Goal: Information Seeking & Learning: Understand process/instructions

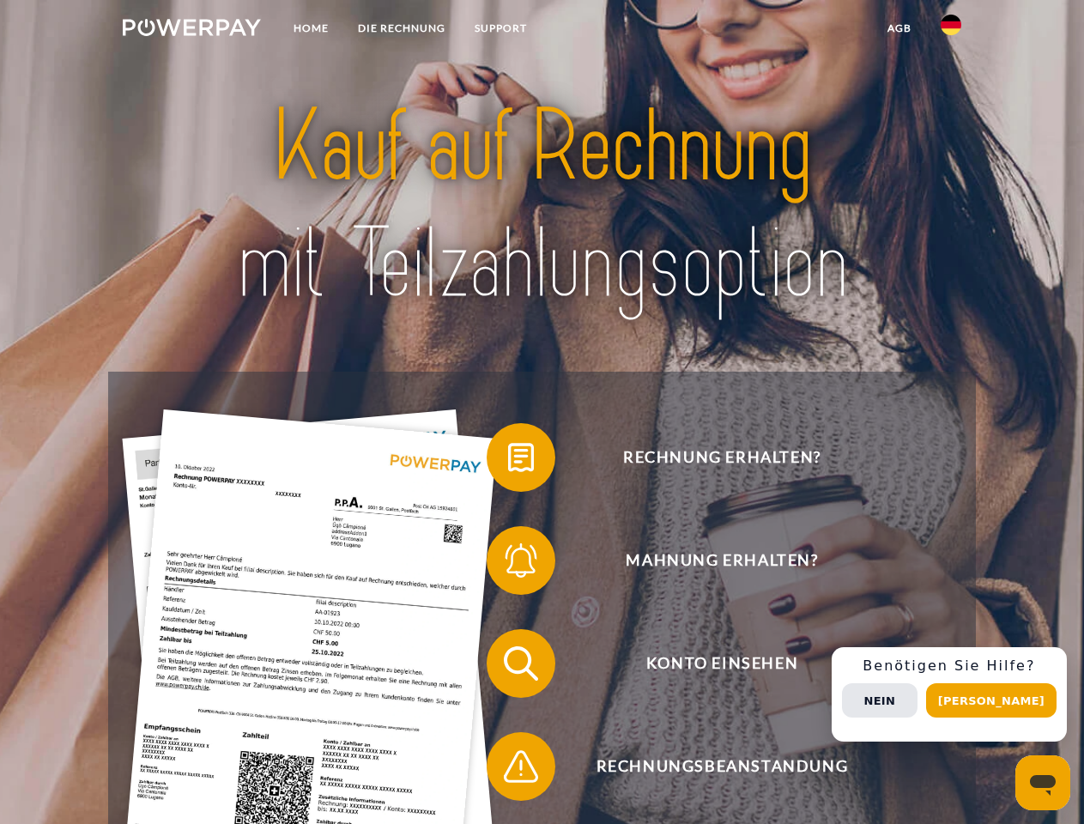
click at [191, 30] on img at bounding box center [192, 27] width 138 height 17
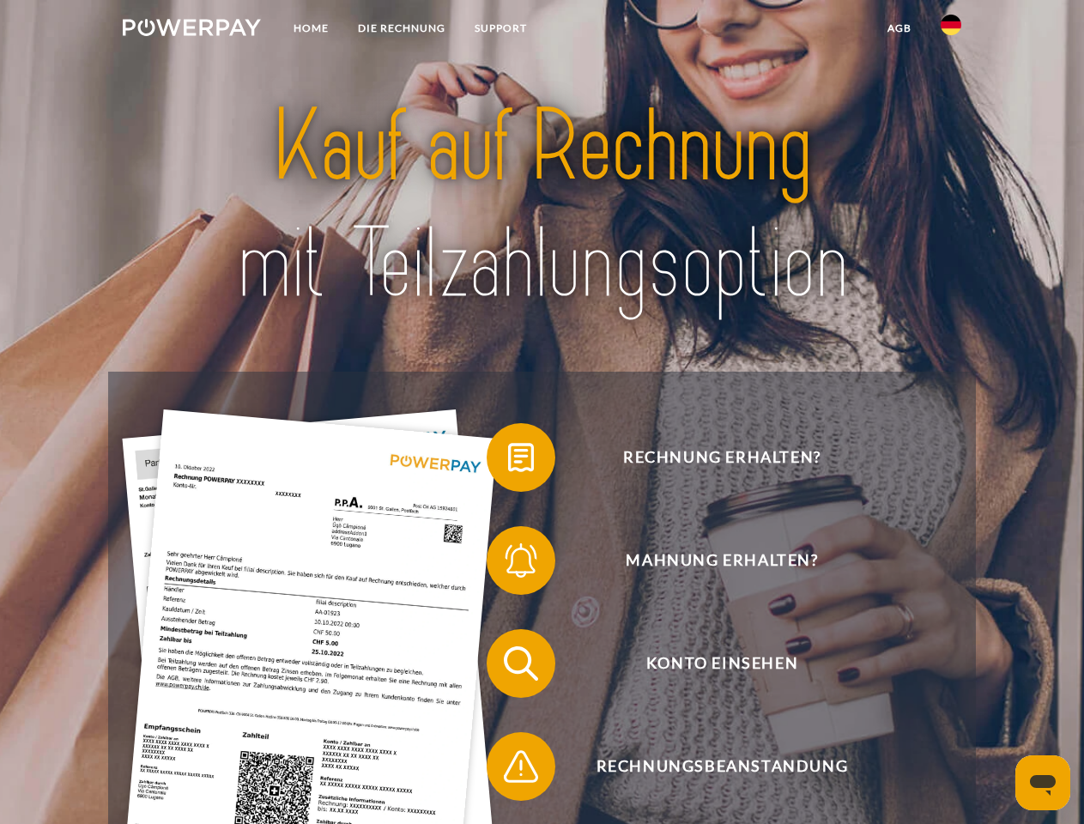
click at [951, 30] on img at bounding box center [950, 25] width 21 height 21
click at [898, 28] on link "agb" at bounding box center [899, 28] width 53 height 31
click at [508, 461] on span at bounding box center [495, 457] width 86 height 86
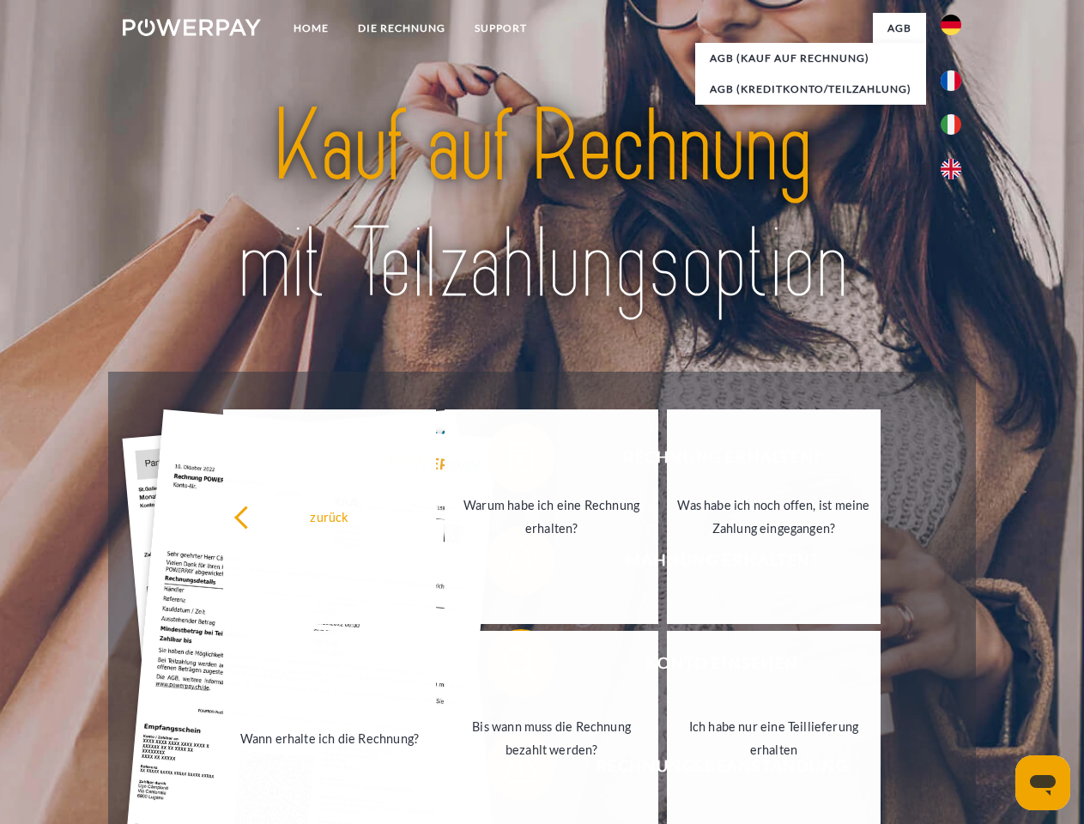
click at [508, 564] on link "Warum habe ich eine Rechnung erhalten?" at bounding box center [551, 516] width 214 height 214
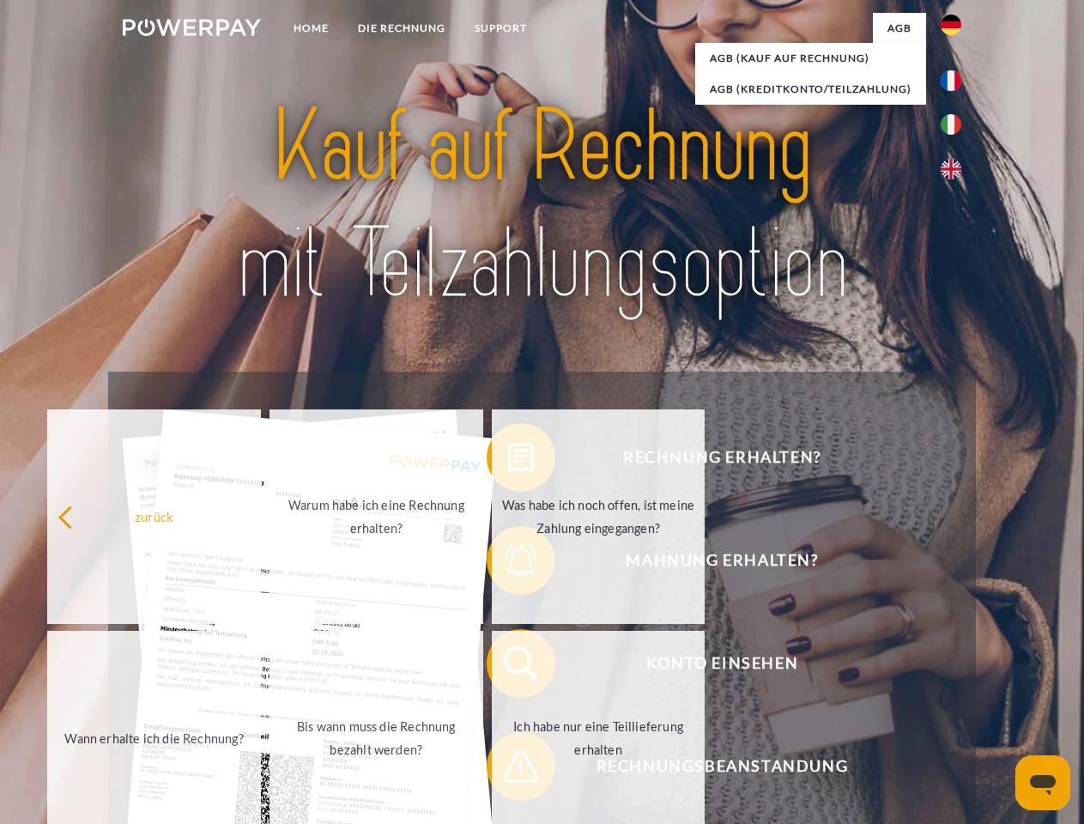
click at [508, 667] on span at bounding box center [495, 663] width 86 height 86
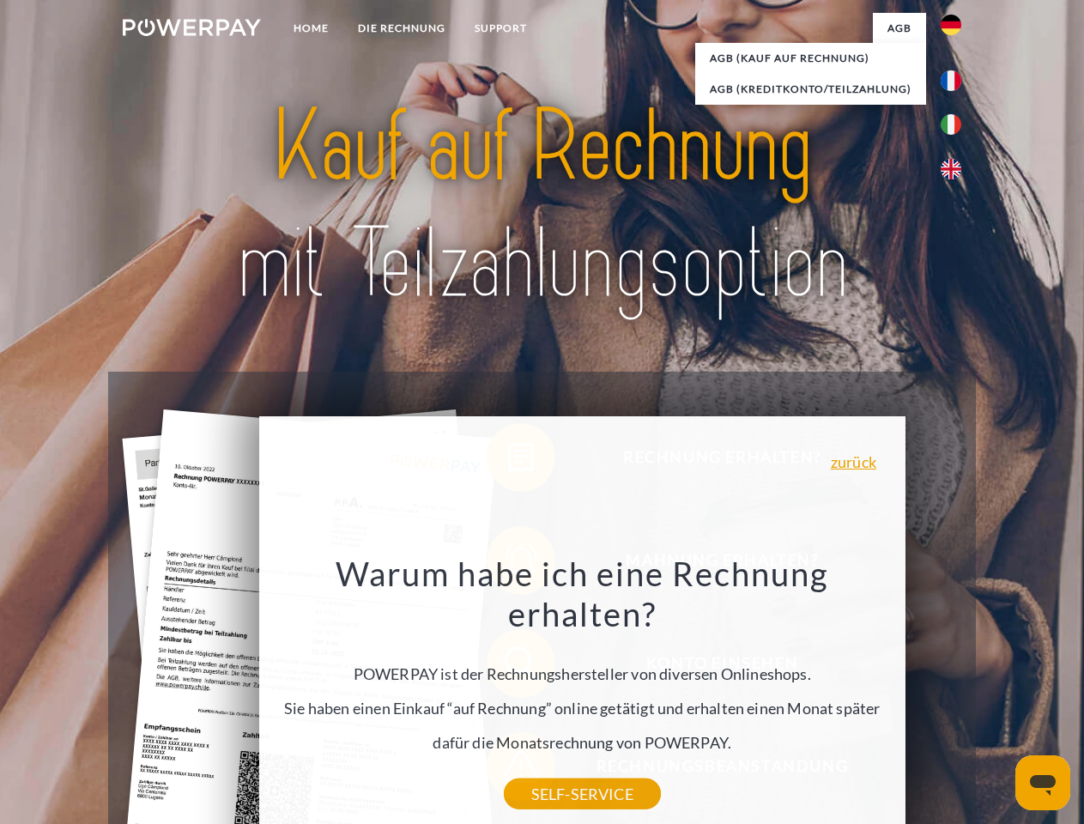
click at [508, 770] on div "Warum habe ich eine Rechnung erhalten? POWERPAY ist der Rechnungshersteller von…" at bounding box center [582, 673] width 626 height 241
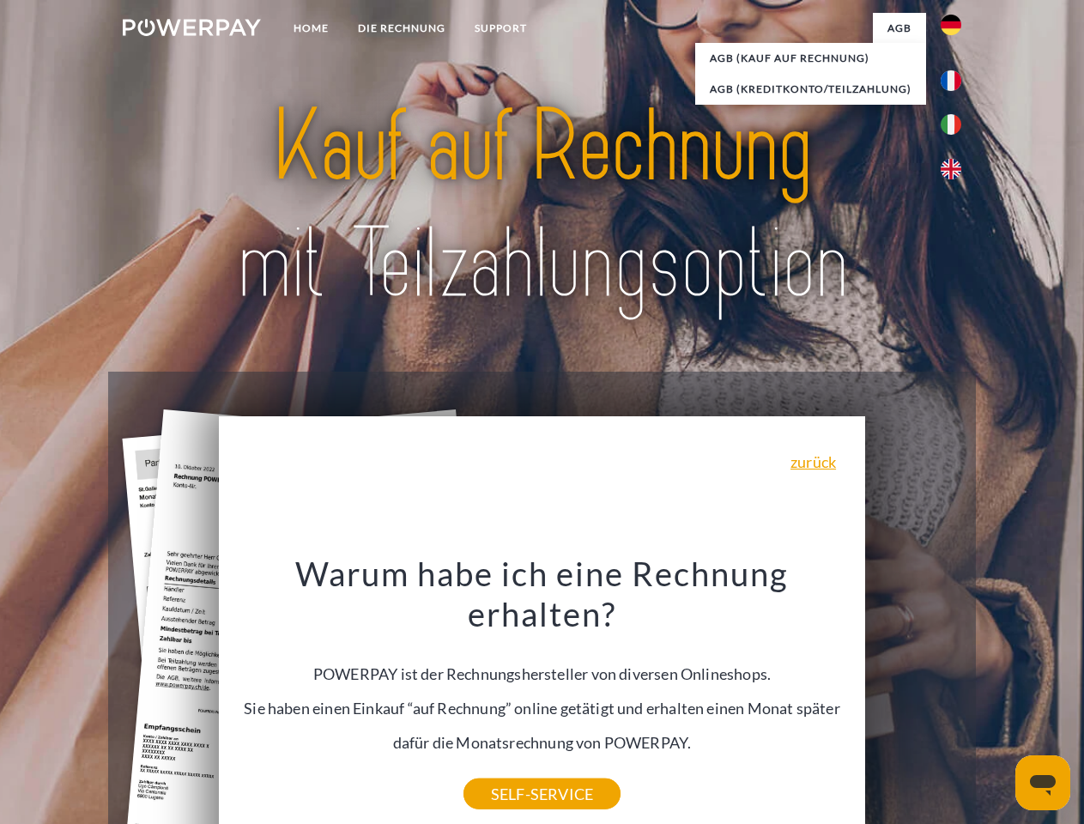
click at [955, 694] on div "Rechnung erhalten? Mahnung erhalten? Konto einsehen" at bounding box center [541, 715] width 867 height 686
click at [913, 698] on span "Konto einsehen" at bounding box center [721, 663] width 420 height 69
click at [997, 700] on header "Home DIE RECHNUNG SUPPORT" at bounding box center [542, 592] width 1084 height 1185
